Goal: Information Seeking & Learning: Check status

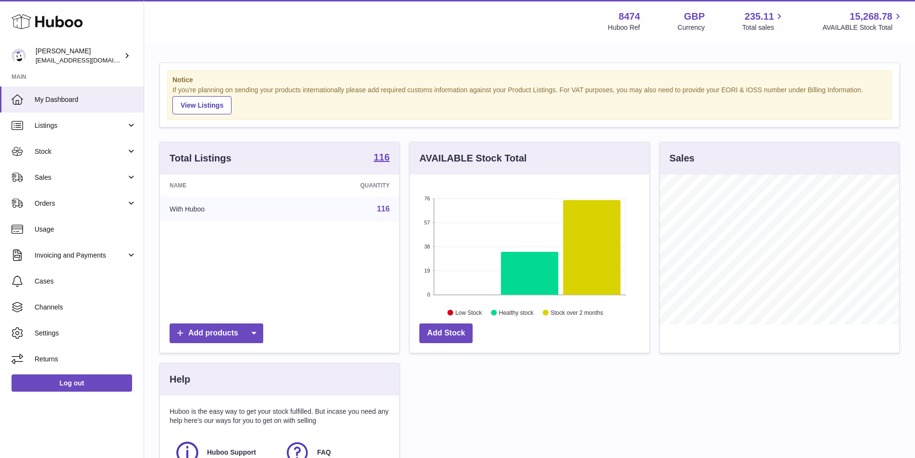
scroll to position [150, 240]
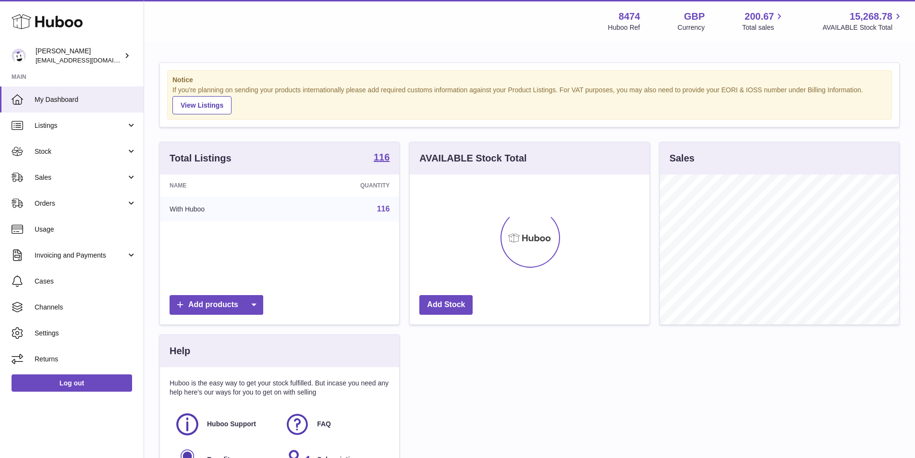
scroll to position [150, 240]
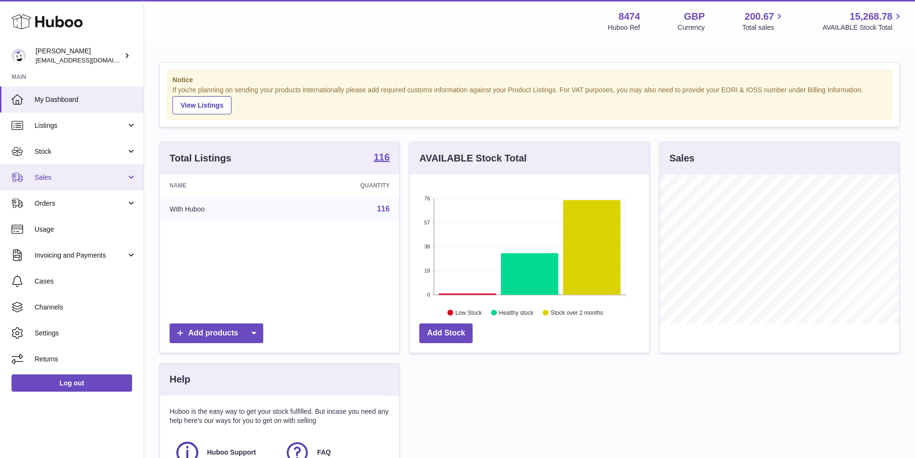
click at [61, 182] on link "Sales" at bounding box center [72, 177] width 144 height 26
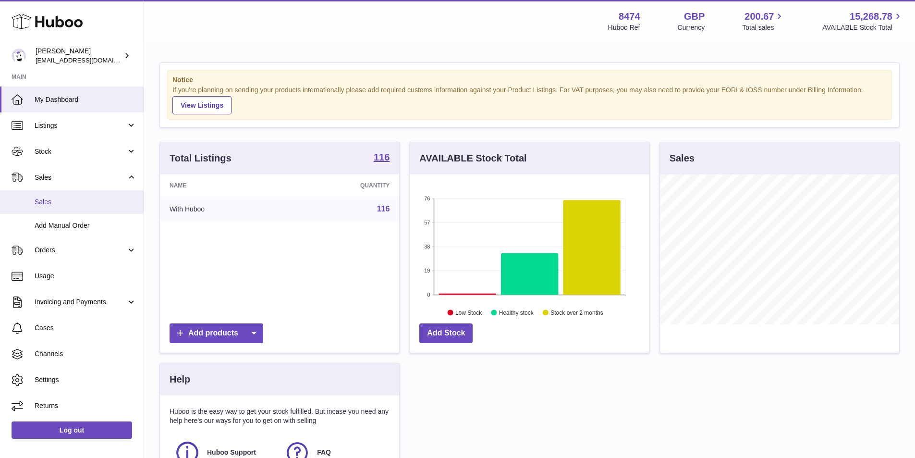
click at [65, 200] on span "Sales" at bounding box center [86, 201] width 102 height 9
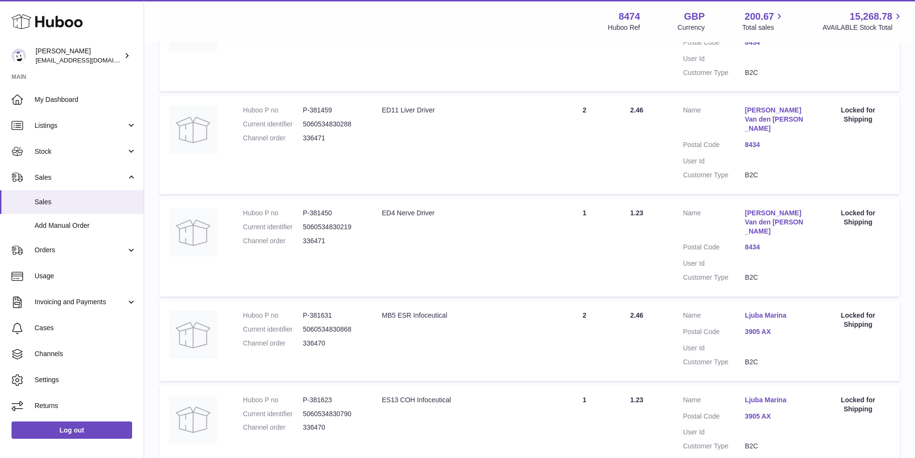
scroll to position [800, 0]
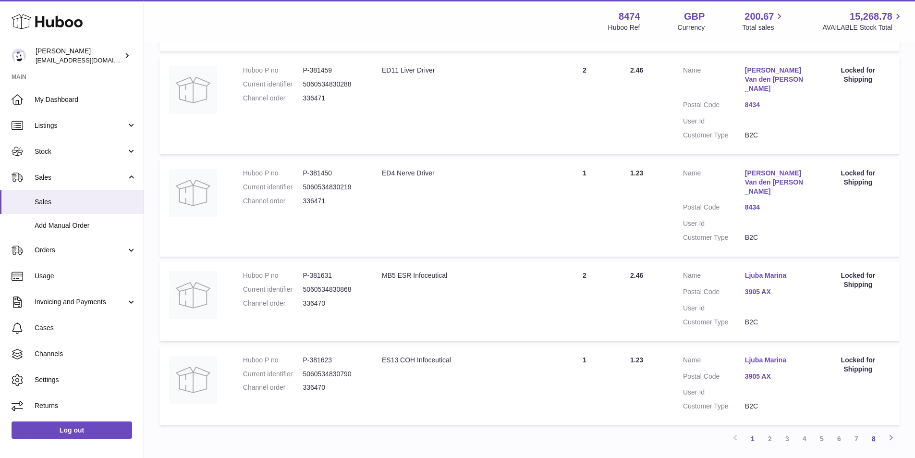
click at [876, 430] on link "8" at bounding box center [873, 438] width 17 height 17
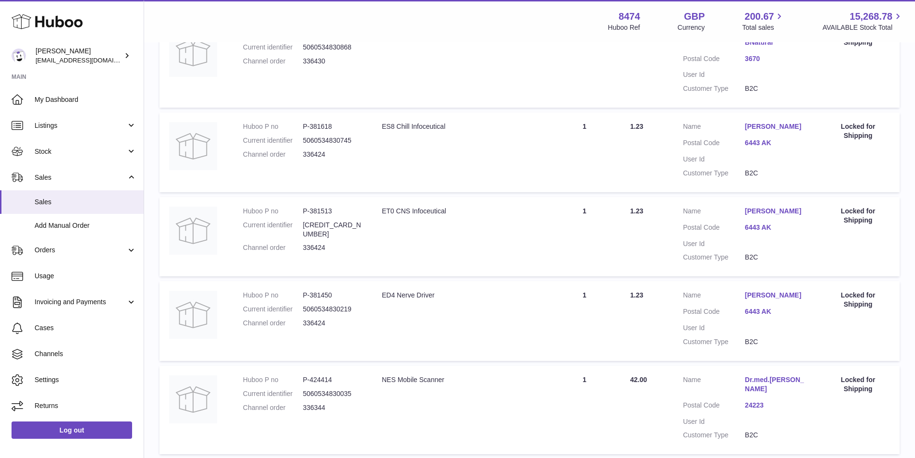
scroll to position [604, 0]
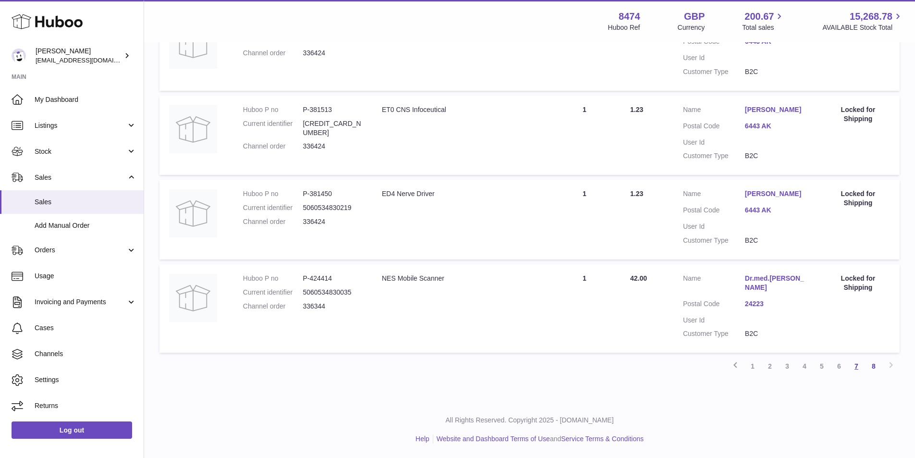
click at [853, 365] on link "7" at bounding box center [856, 365] width 17 height 17
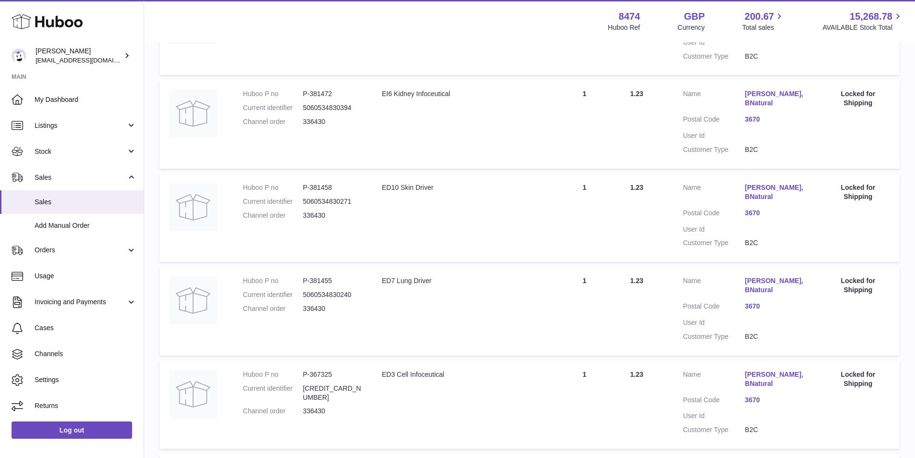
scroll to position [818, 0]
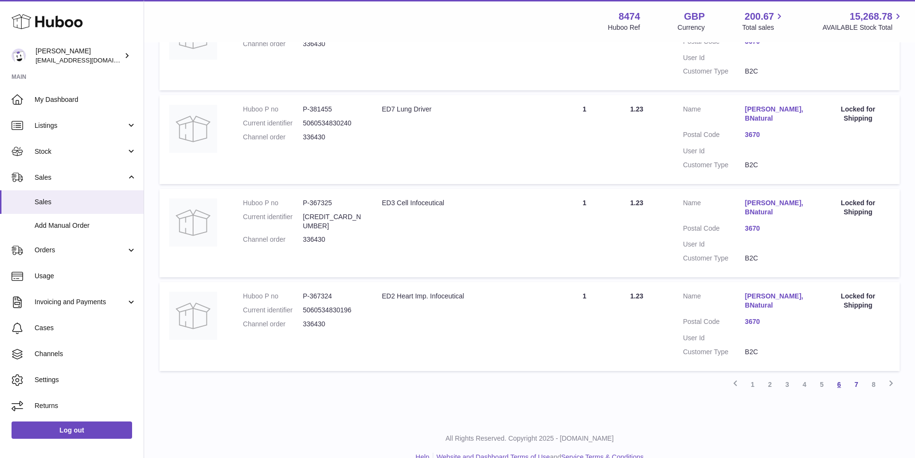
click at [839, 376] on link "6" at bounding box center [838, 384] width 17 height 17
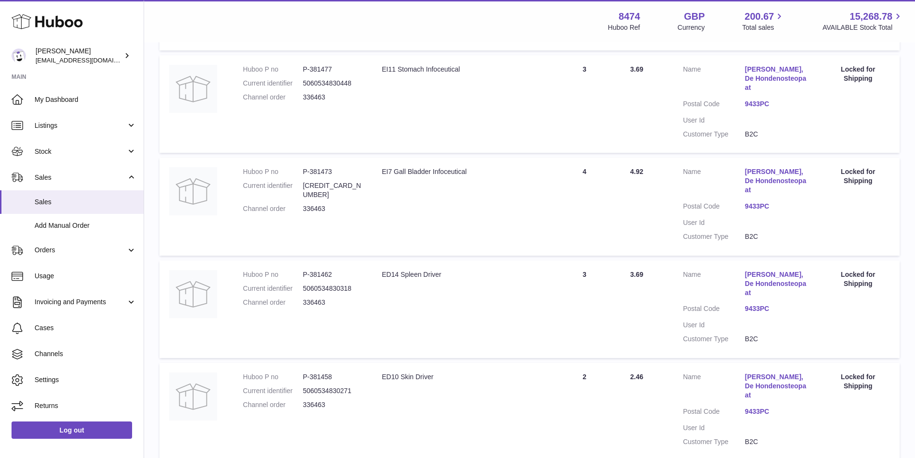
scroll to position [818, 0]
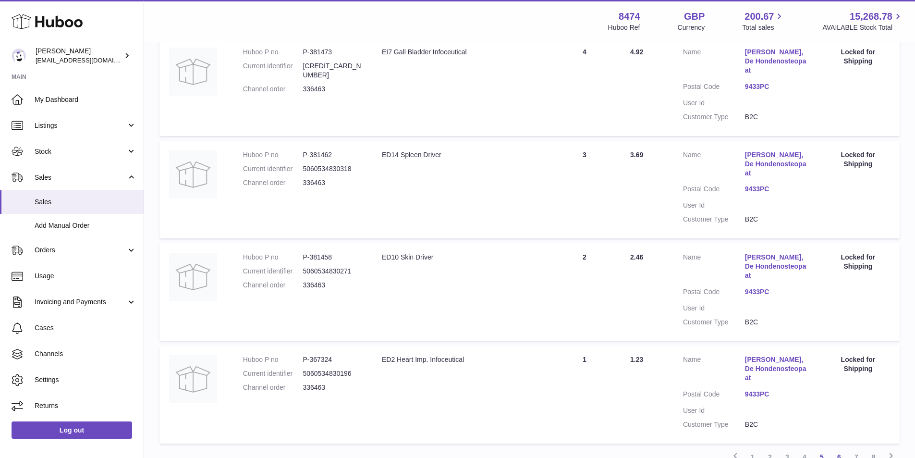
click at [821, 448] on link "5" at bounding box center [821, 456] width 17 height 17
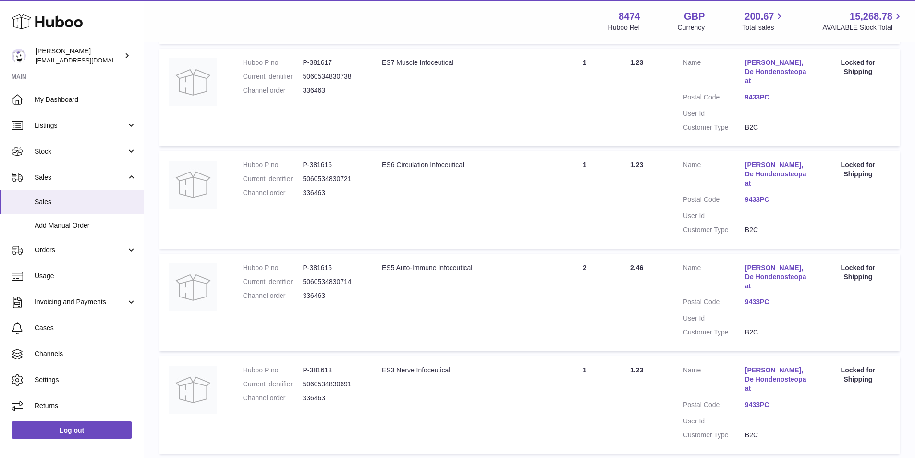
scroll to position [818, 0]
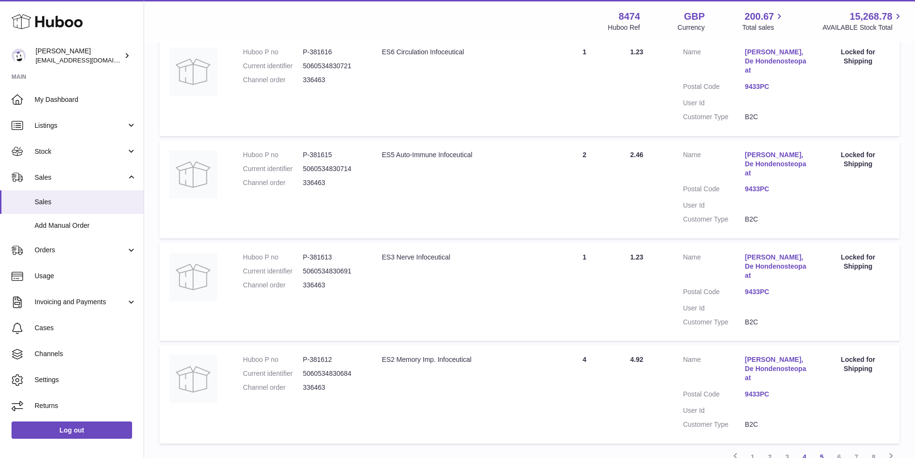
click at [805, 448] on link "4" at bounding box center [804, 456] width 17 height 17
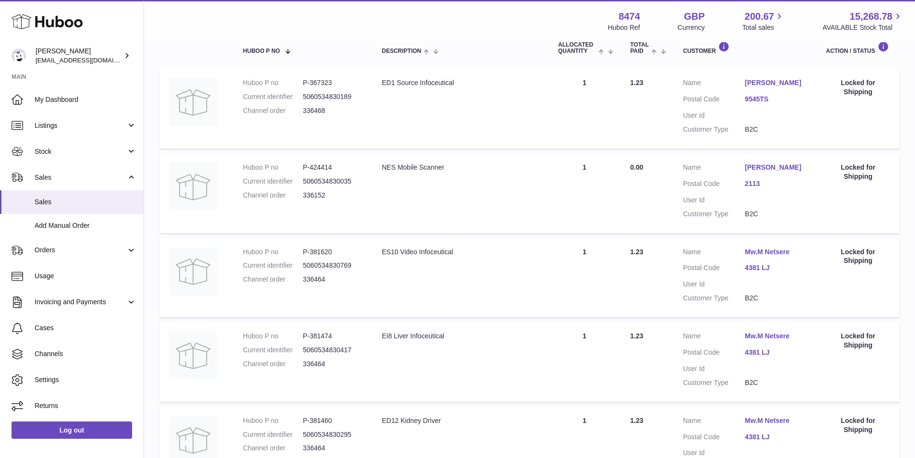
scroll to position [43, 0]
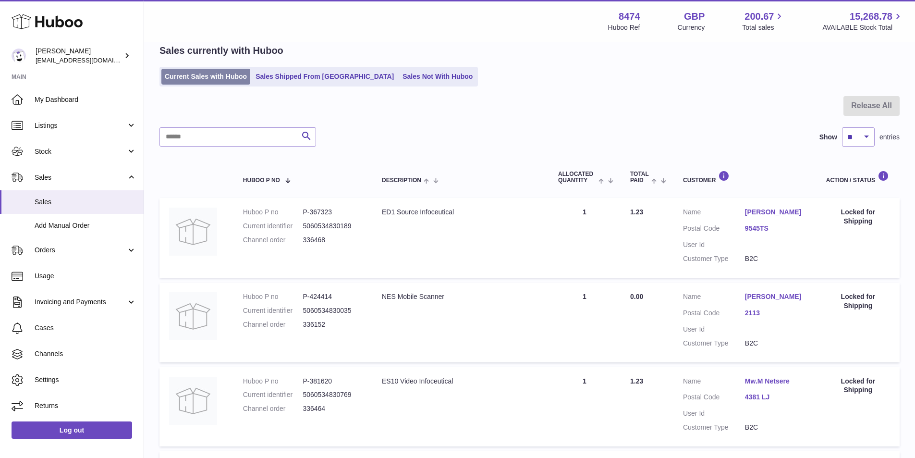
click at [211, 76] on link "Current Sales with Huboo" at bounding box center [205, 77] width 89 height 16
